Goal: Information Seeking & Learning: Learn about a topic

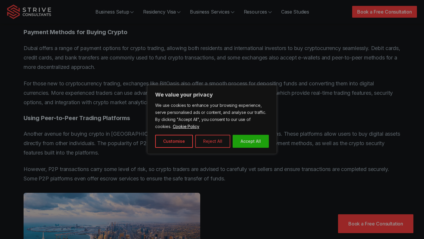
click at [219, 141] on button "Reject All" at bounding box center [212, 141] width 35 height 13
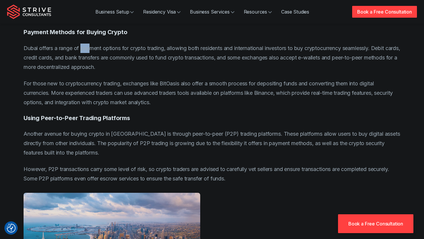
drag, startPoint x: 90, startPoint y: 47, endPoint x: 83, endPoint y: 53, distance: 9.3
click at [83, 53] on p "Dubai offers a range of payment options for crypto trading, allowing both resid…" at bounding box center [212, 58] width 377 height 28
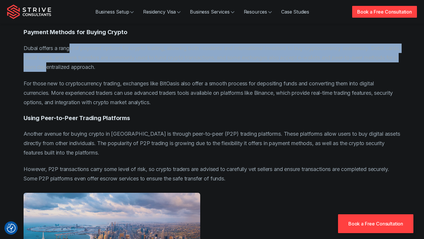
drag, startPoint x: 84, startPoint y: 68, endPoint x: 71, endPoint y: 52, distance: 20.3
click at [71, 52] on p "Dubai offers a range of payment options for crypto trading, allowing both resid…" at bounding box center [212, 58] width 377 height 28
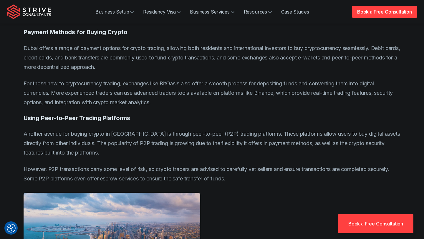
drag, startPoint x: 64, startPoint y: 83, endPoint x: 59, endPoint y: 86, distance: 5.8
click at [60, 85] on p "For those new to cryptocurrency trading, exchanges like BitOasis also offer a s…" at bounding box center [212, 93] width 377 height 28
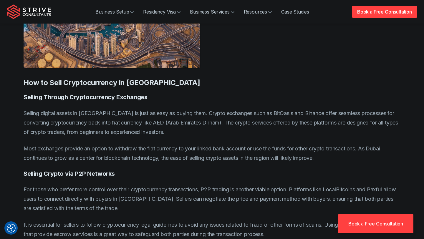
scroll to position [996, 0]
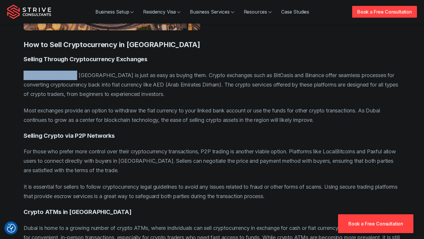
drag, startPoint x: 79, startPoint y: 76, endPoint x: 76, endPoint y: 67, distance: 9.5
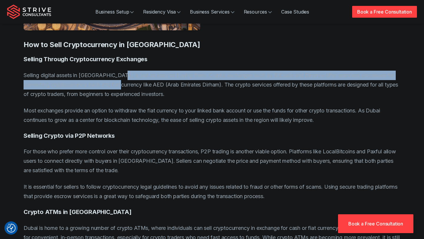
drag, startPoint x: 125, startPoint y: 85, endPoint x: 116, endPoint y: 73, distance: 15.6
click at [116, 73] on p "Selling digital assets in [GEOGRAPHIC_DATA] is just as easy as buying them. Cry…" at bounding box center [212, 85] width 377 height 28
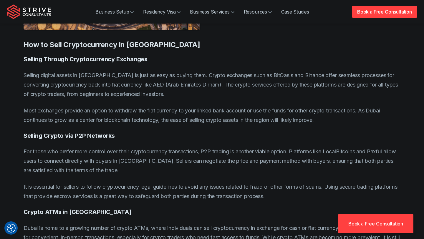
drag, startPoint x: 63, startPoint y: 110, endPoint x: 70, endPoint y: 115, distance: 8.6
click at [70, 115] on p "Most exchanges provide an option to withdraw the fiat currency to your linked b…" at bounding box center [212, 115] width 377 height 19
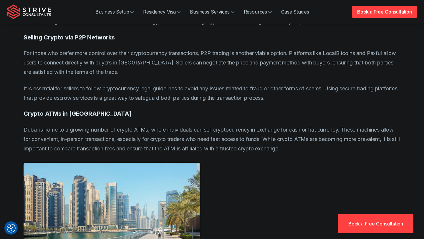
scroll to position [1107, 0]
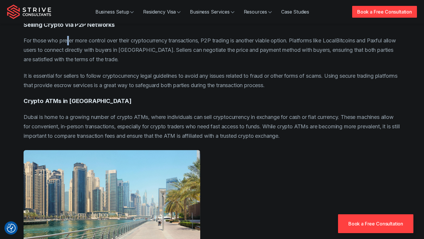
click at [67, 42] on p "For those who prefer more control over their cryptocurrency transactions, P2P t…" at bounding box center [212, 50] width 377 height 28
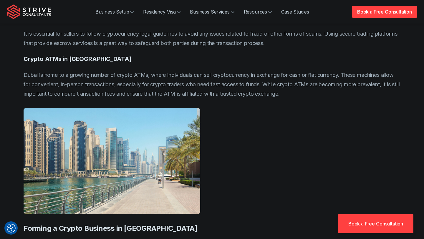
scroll to position [1157, 0]
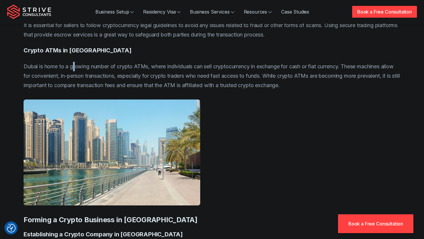
drag, startPoint x: 73, startPoint y: 66, endPoint x: 77, endPoint y: 71, distance: 6.0
click at [77, 71] on p "Dubai is home to a growing number of crypto ATMs, where individuals can sell cr…" at bounding box center [212, 76] width 377 height 28
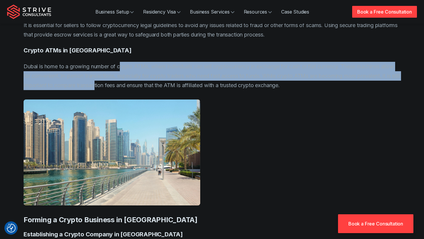
drag, startPoint x: 140, startPoint y: 86, endPoint x: 123, endPoint y: 68, distance: 25.2
click at [123, 68] on p "Dubai is home to a growing number of crypto ATMs, where individuals can sell cr…" at bounding box center [212, 76] width 377 height 28
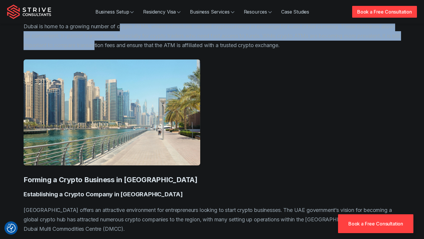
scroll to position [1151, 0]
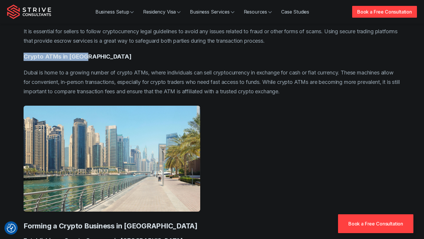
drag, startPoint x: 89, startPoint y: 56, endPoint x: 16, endPoint y: 55, distance: 72.8
click at [16, 55] on div "Blog / Crypto Cryptocurrency in [GEOGRAPHIC_DATA]: How to Buy, Sell, and Form a…" at bounding box center [212, 210] width 410 height 2722
copy h4 "Crypto ATMs in [GEOGRAPHIC_DATA]"
